Goal: Find specific page/section: Find specific page/section

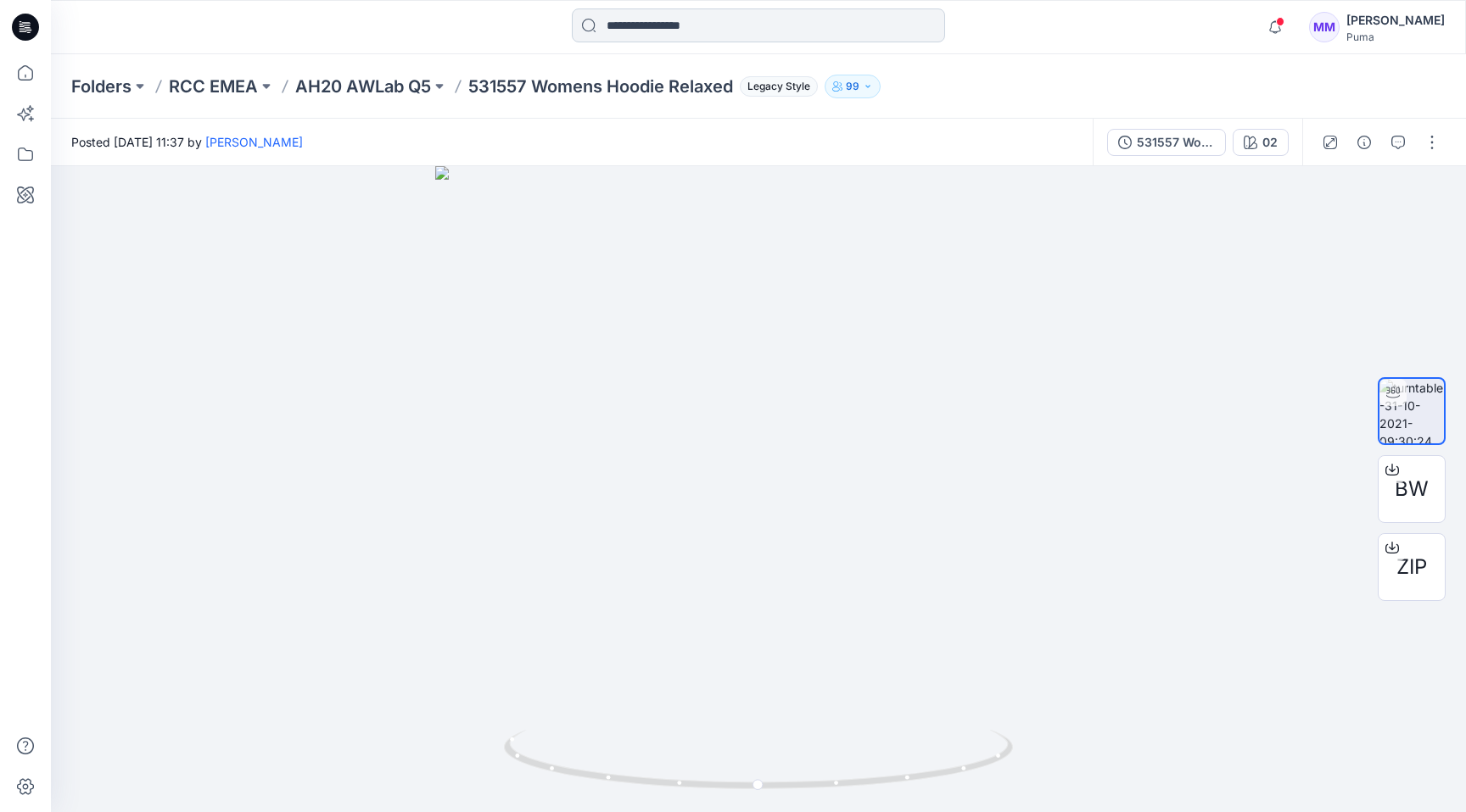
click at [697, 29] on input at bounding box center [759, 25] width 373 height 34
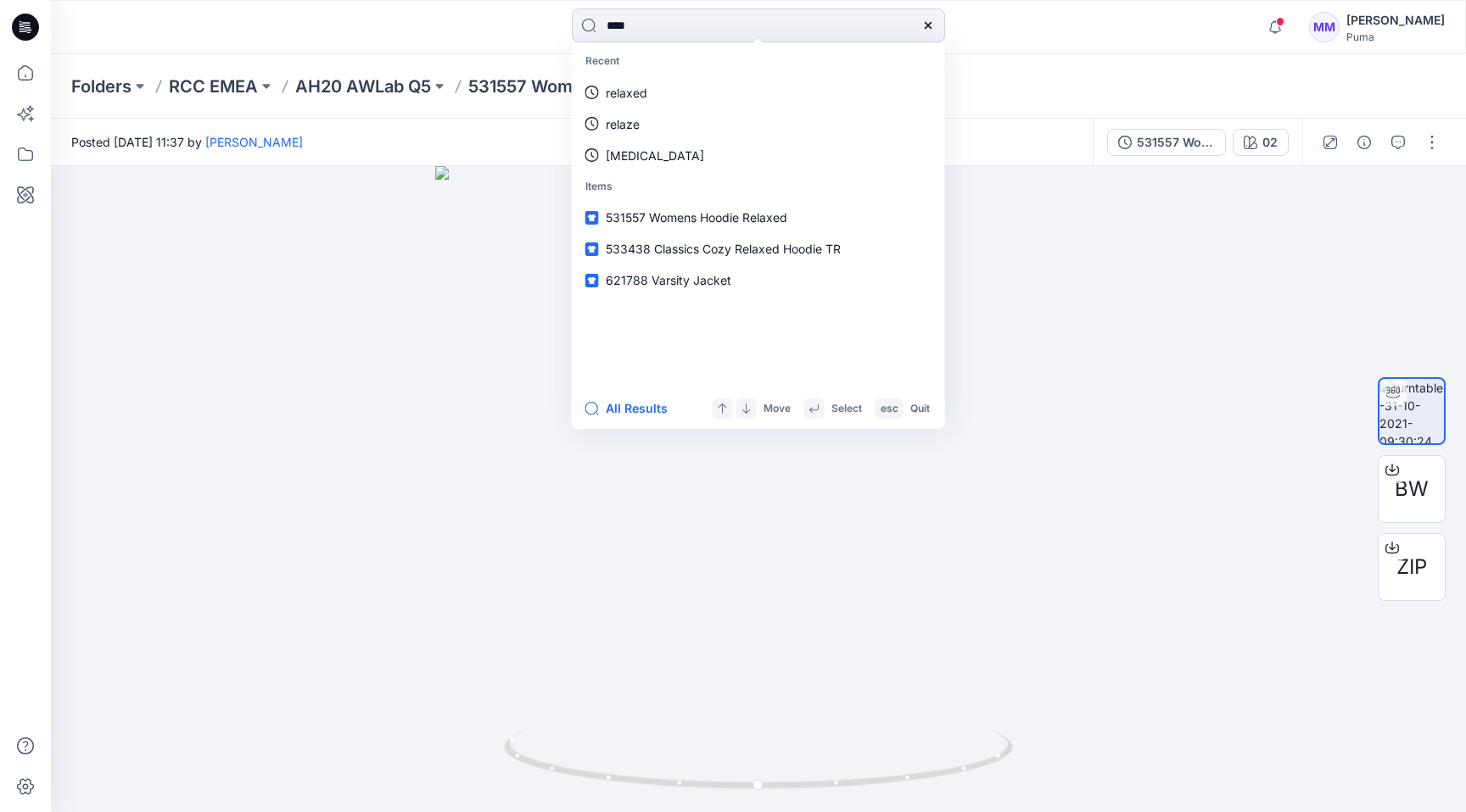
type input "****"
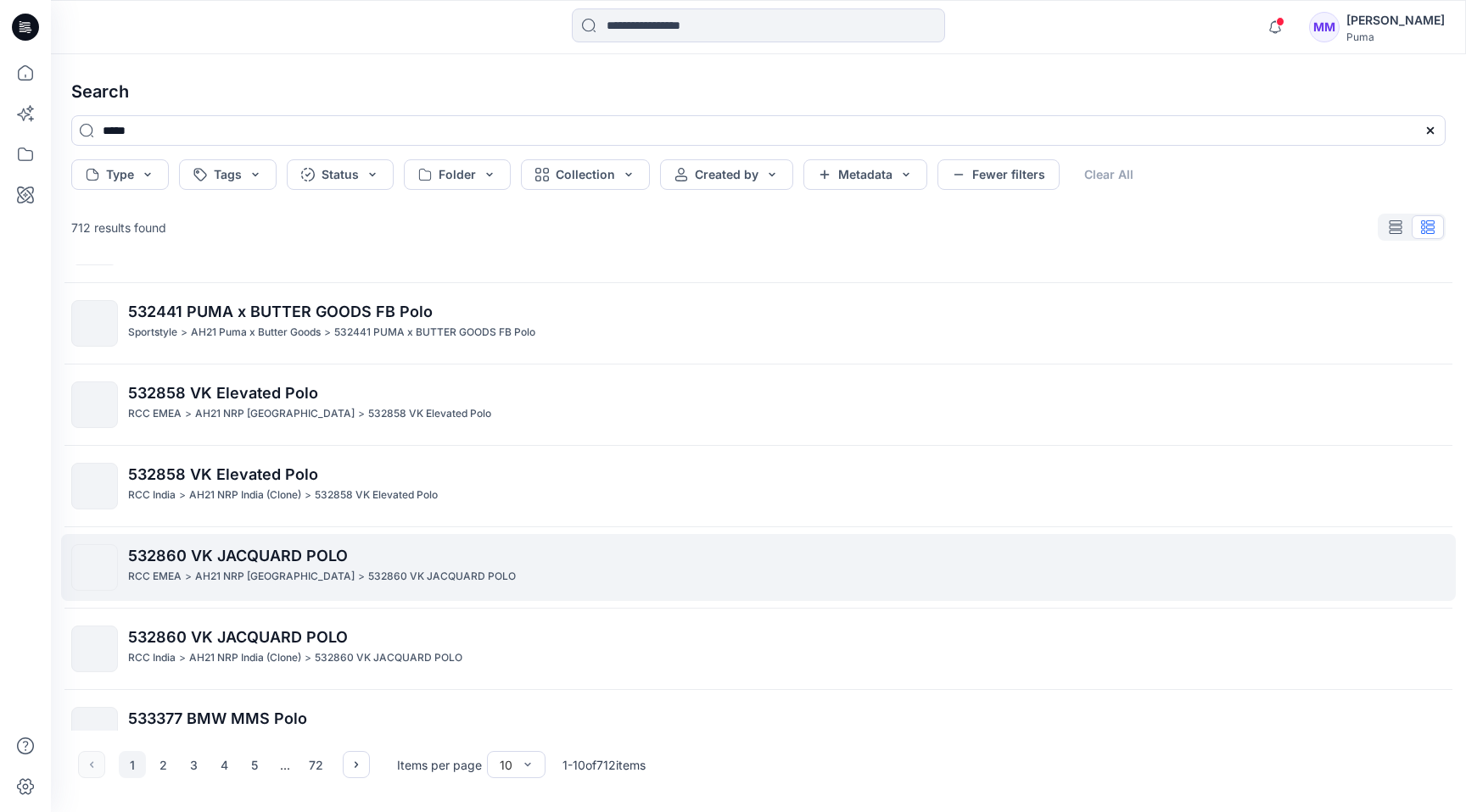
scroll to position [348, 0]
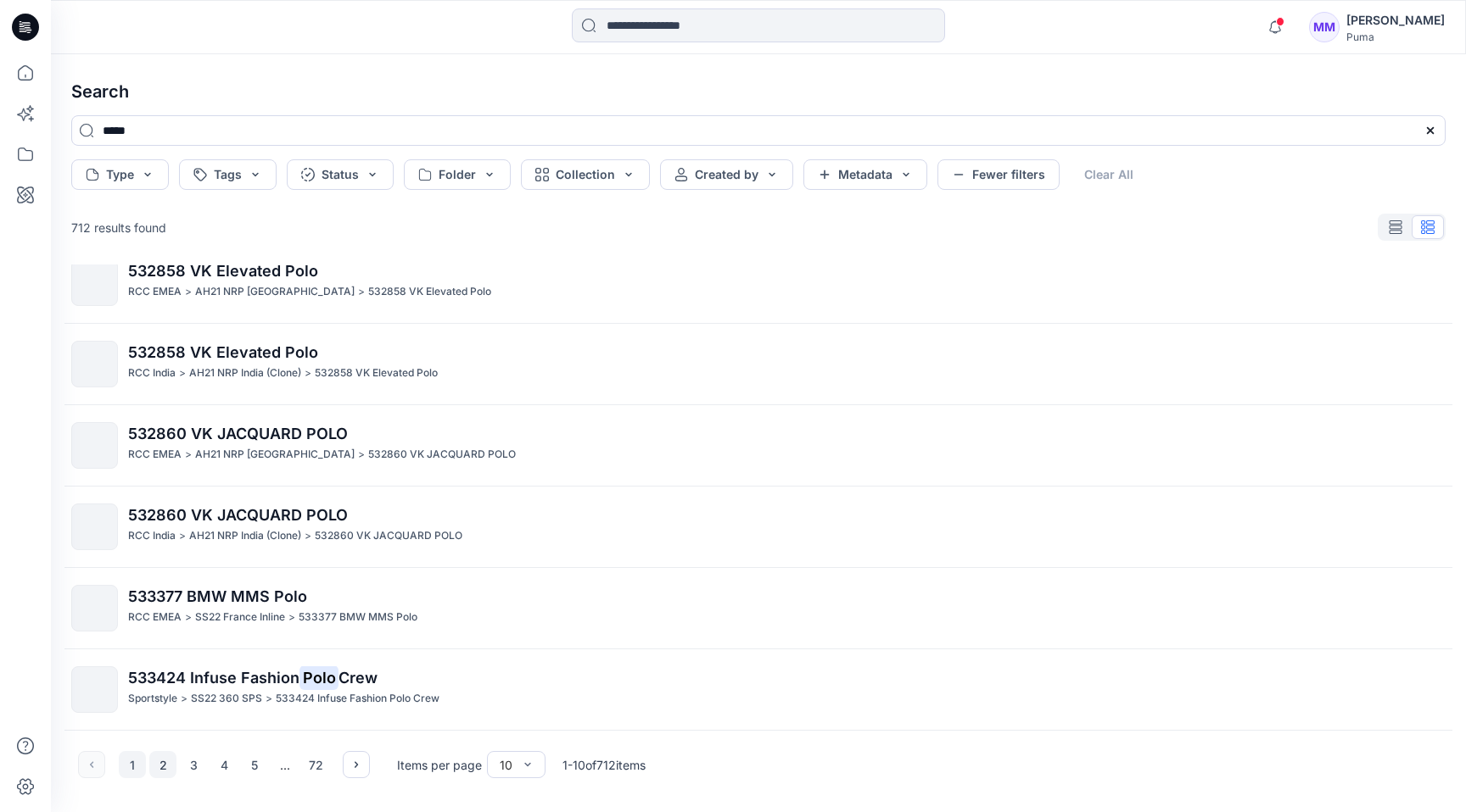
click at [169, 768] on button "2" at bounding box center [162, 764] width 27 height 27
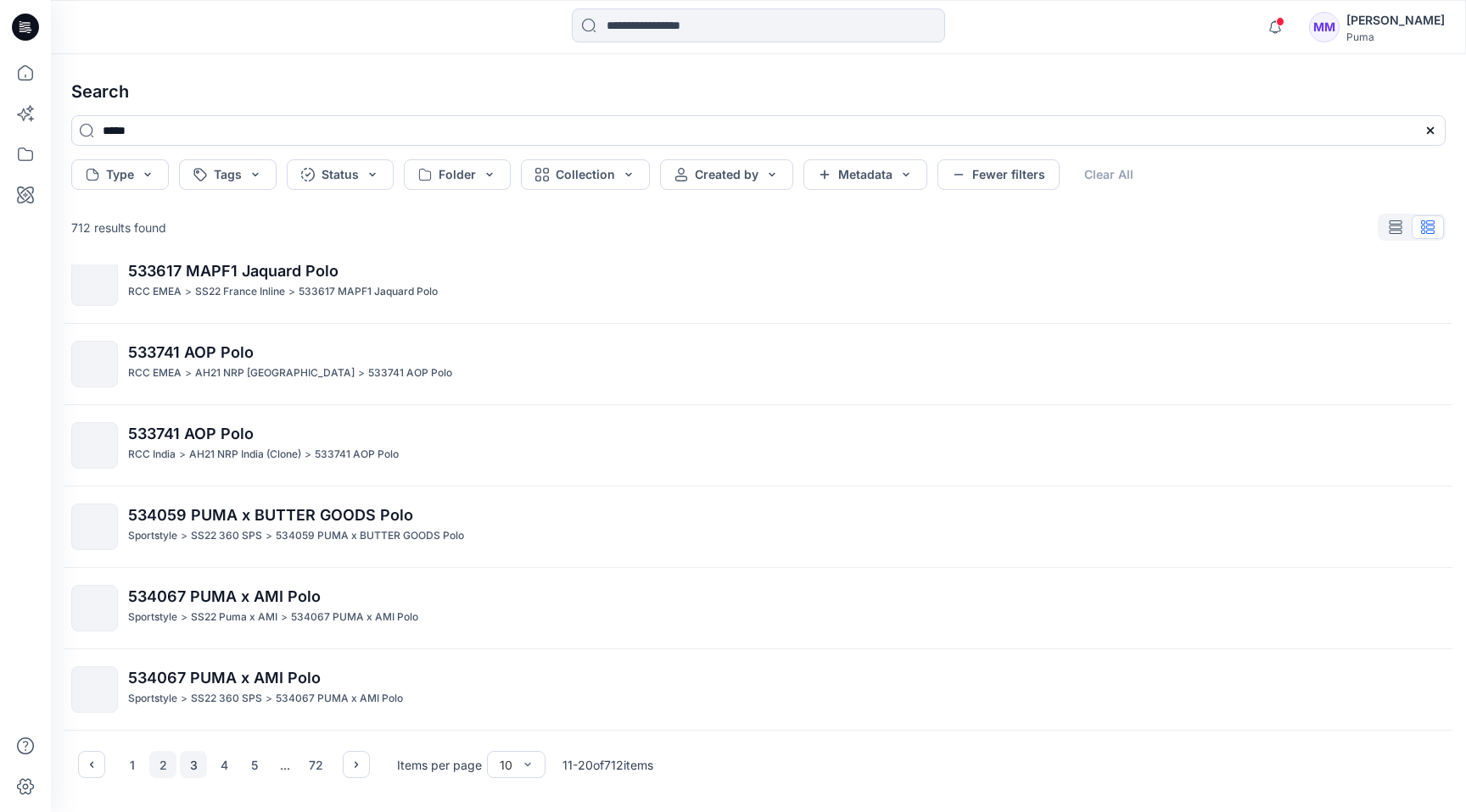
click at [195, 769] on button "3" at bounding box center [193, 764] width 27 height 27
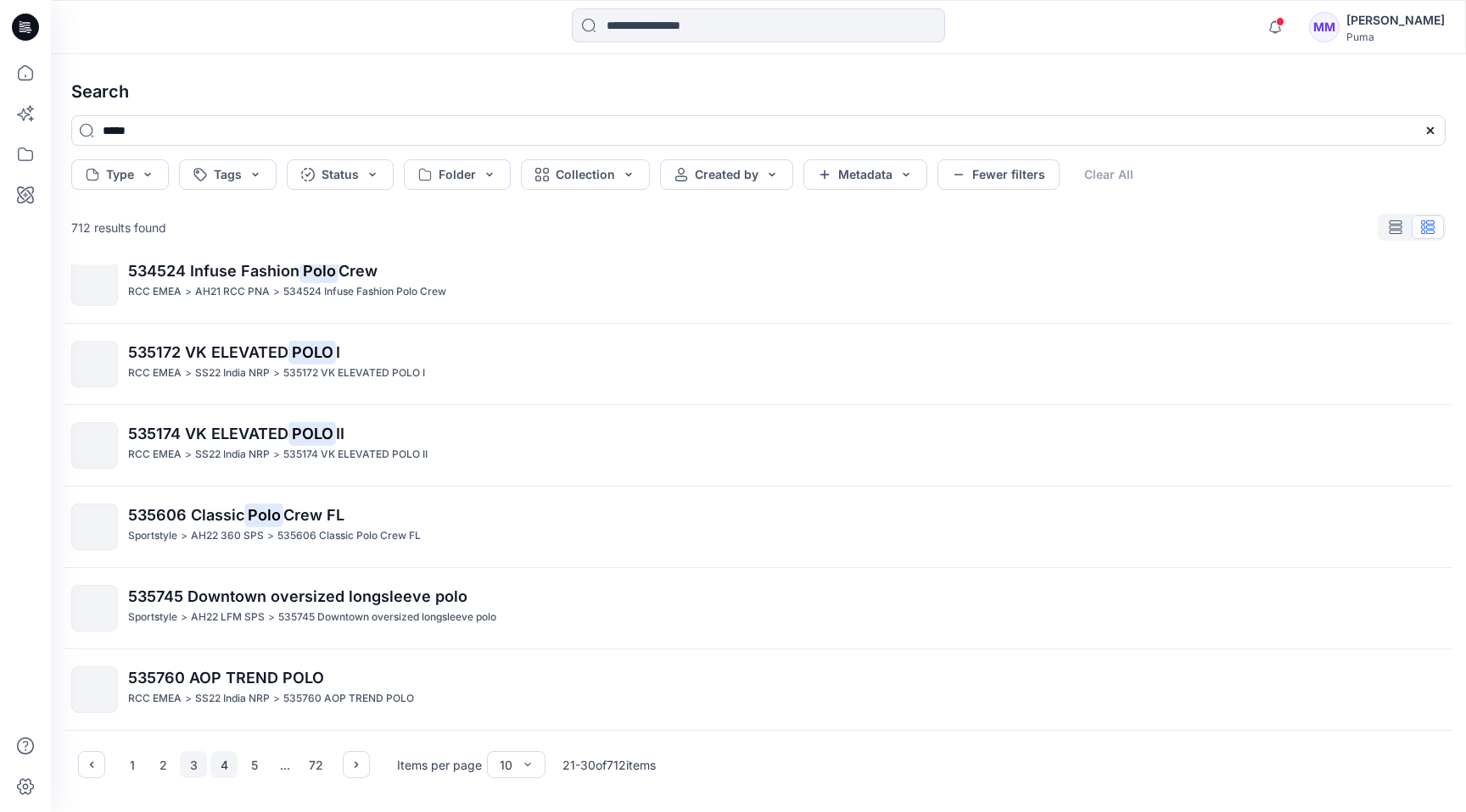
click at [220, 768] on button "4" at bounding box center [223, 764] width 27 height 27
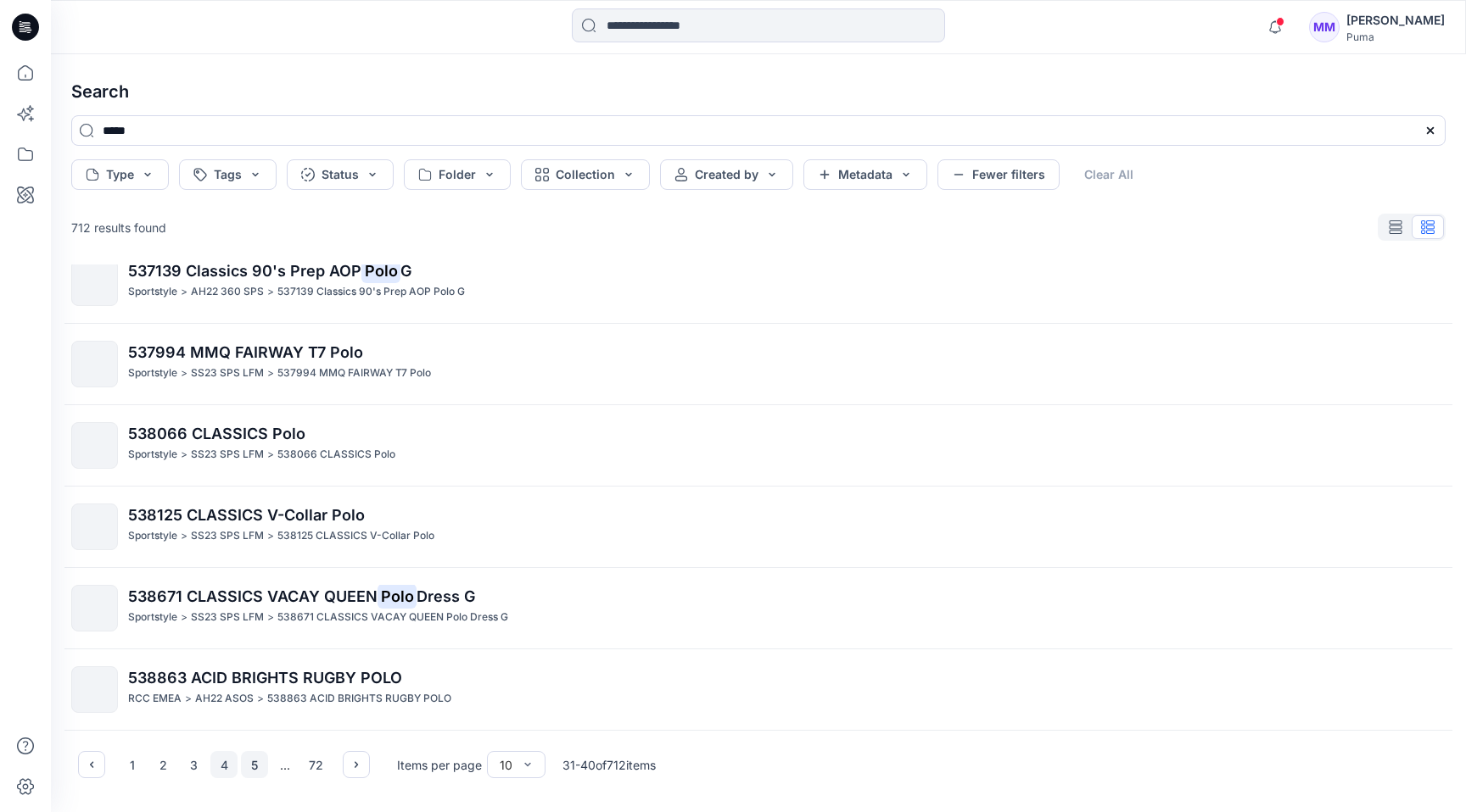
click at [255, 765] on button "5" at bounding box center [254, 764] width 27 height 27
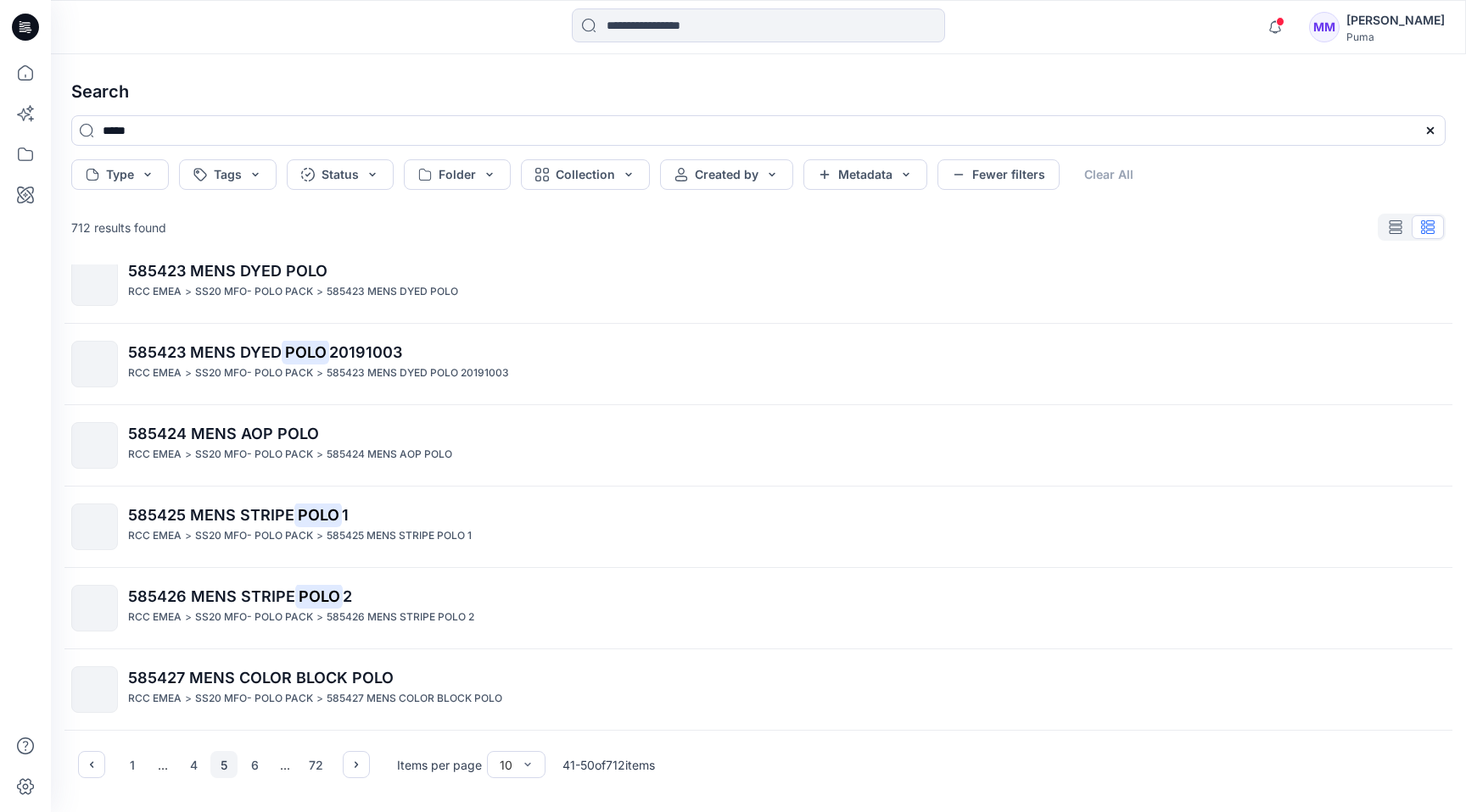
click at [220, 766] on button "5" at bounding box center [223, 764] width 27 height 27
click at [194, 770] on button "4" at bounding box center [193, 764] width 27 height 27
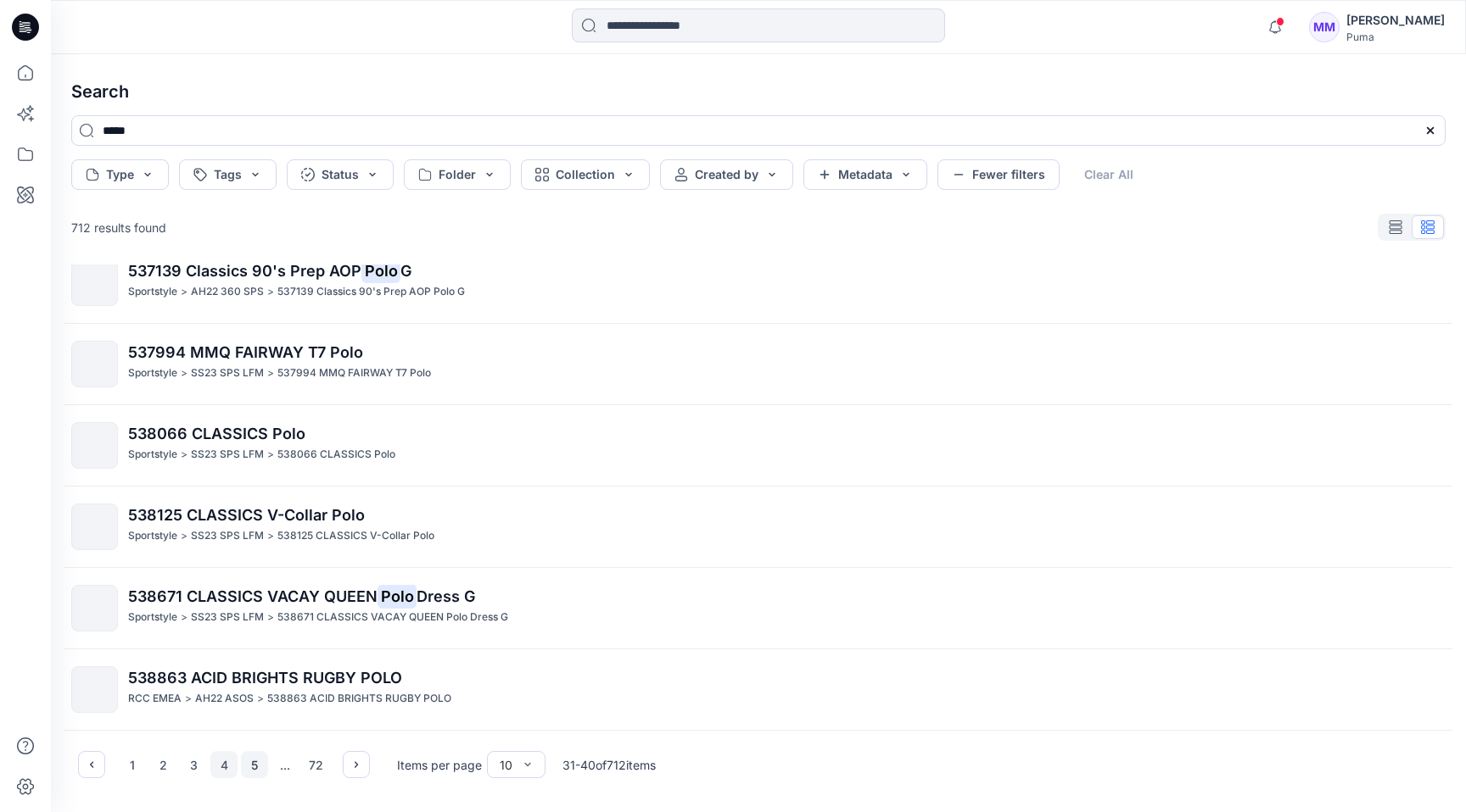
click at [253, 763] on button "5" at bounding box center [254, 764] width 27 height 27
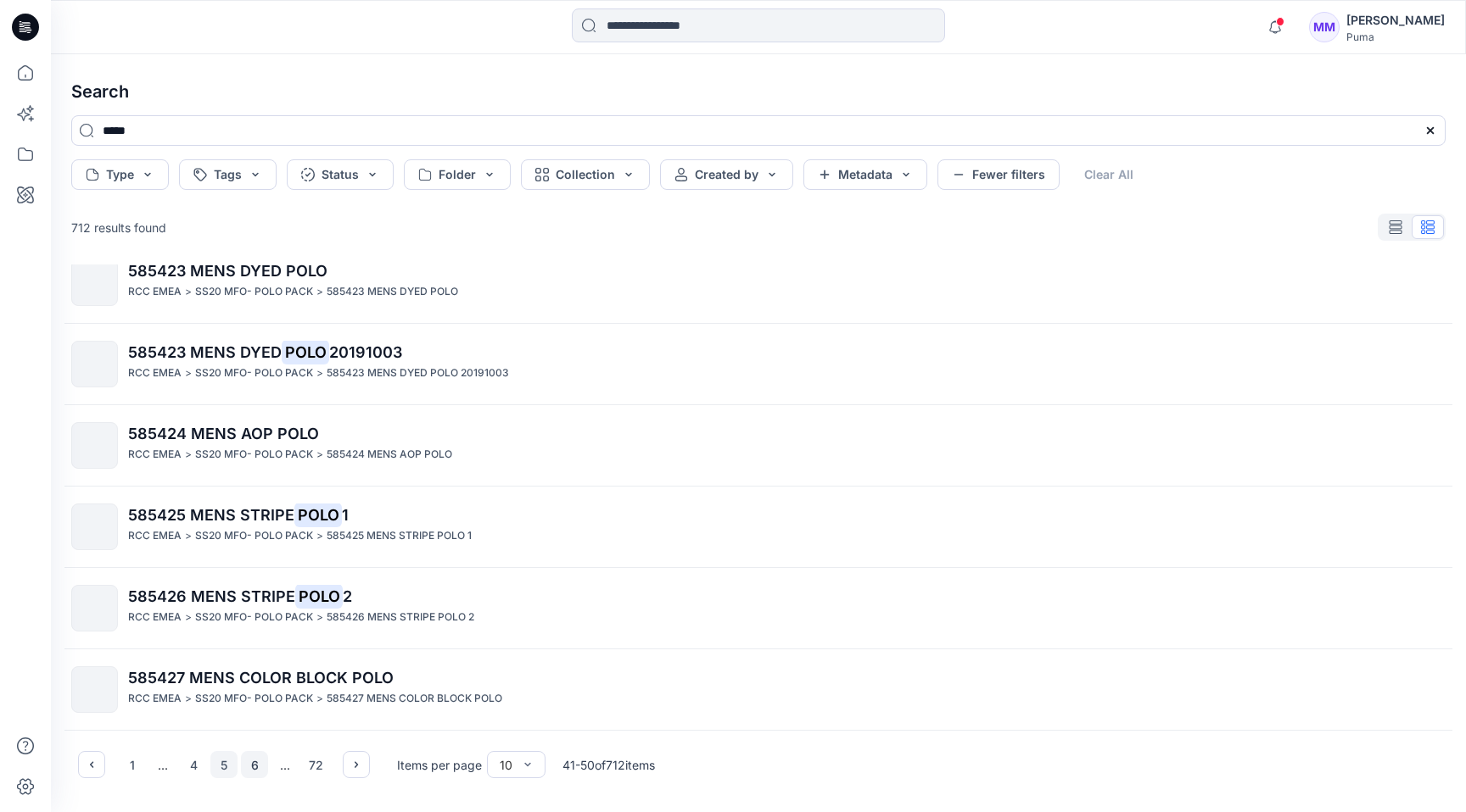
click at [257, 764] on button "6" at bounding box center [254, 764] width 27 height 27
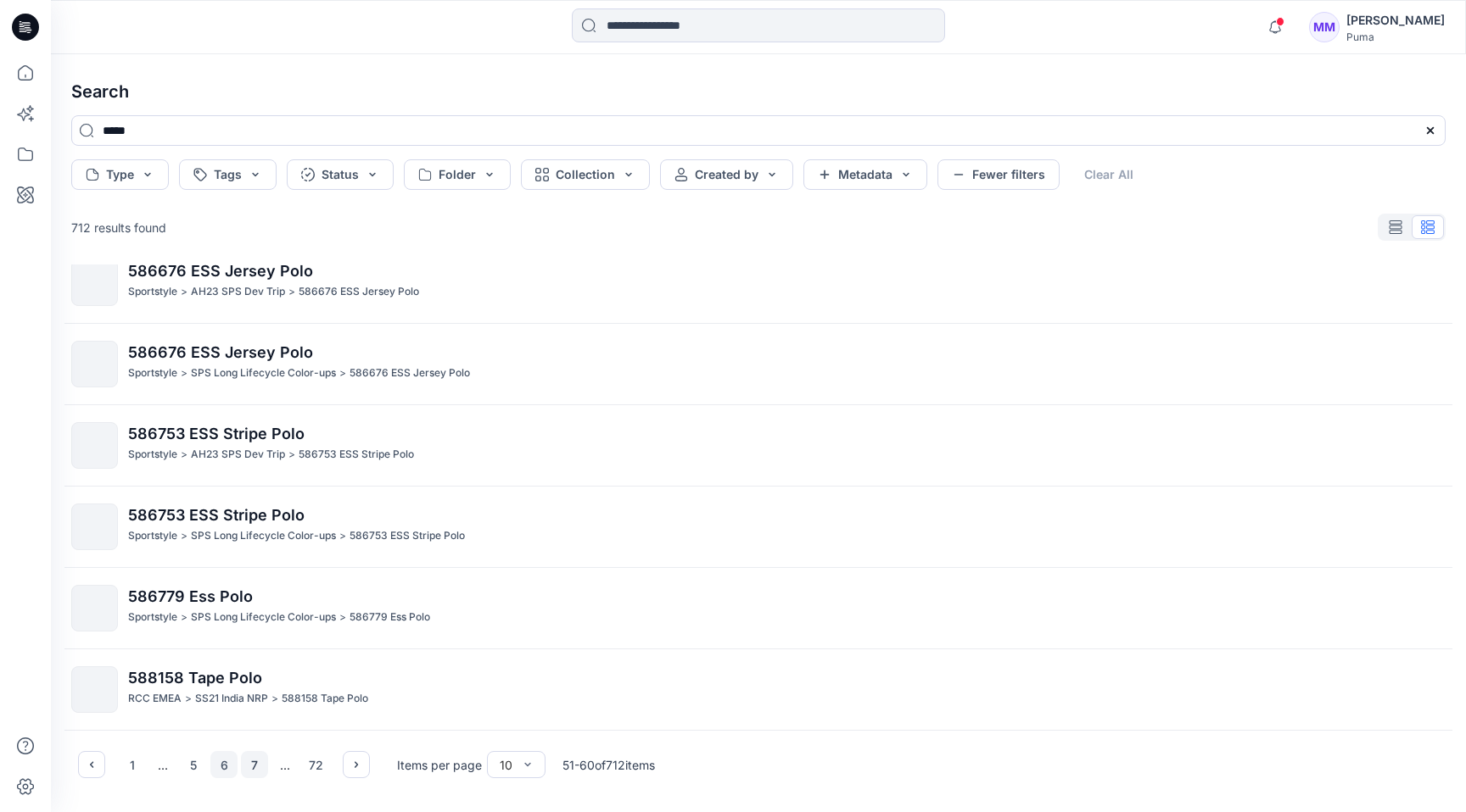
click at [264, 763] on button "7" at bounding box center [254, 764] width 27 height 27
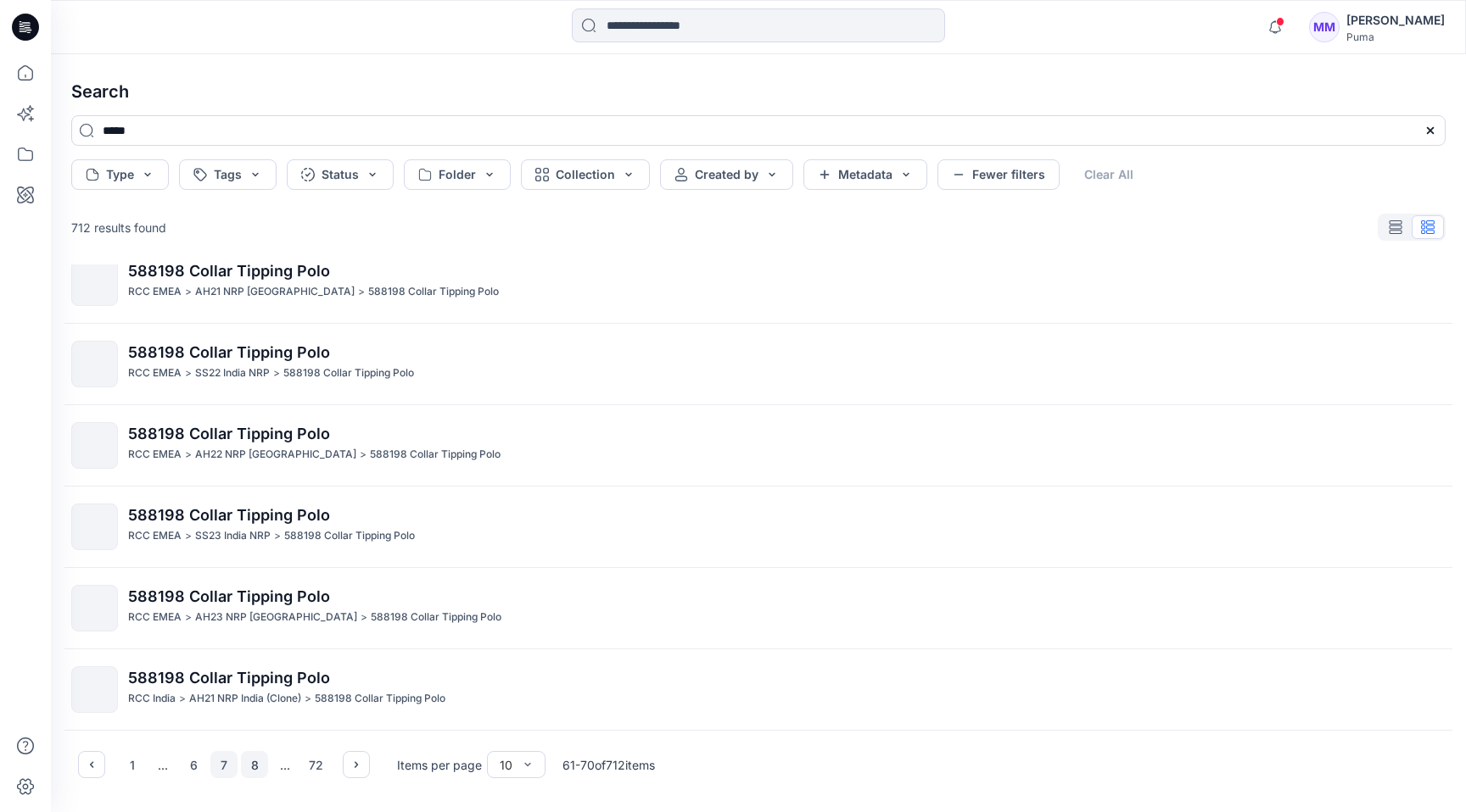
click at [253, 766] on button "8" at bounding box center [254, 764] width 27 height 27
